Goal: Information Seeking & Learning: Learn about a topic

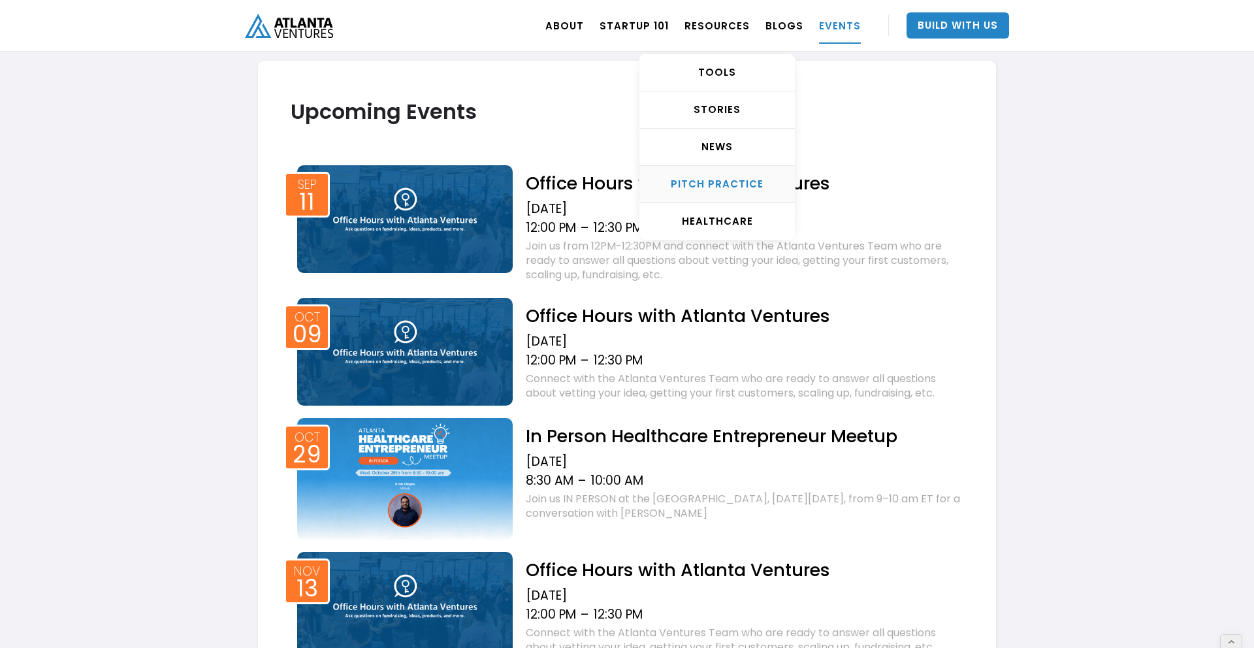
scroll to position [611, 0]
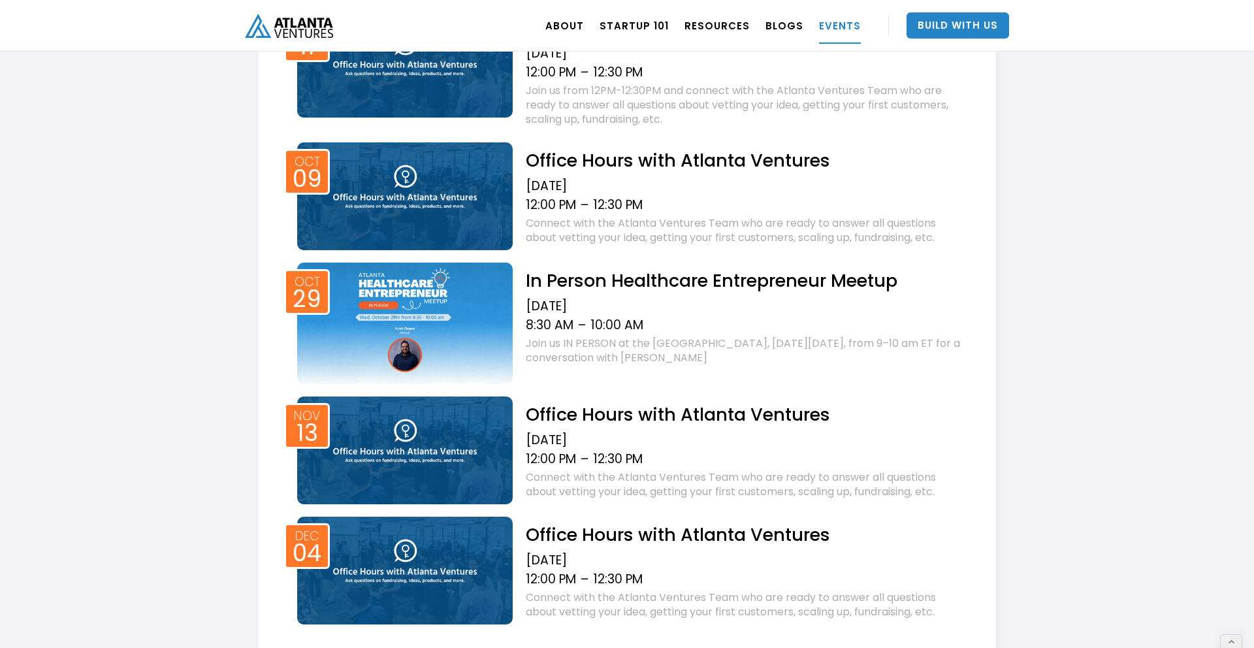
click at [655, 281] on h2 "In Person Healthcare Entrepreneur Meetup" at bounding box center [745, 280] width 438 height 23
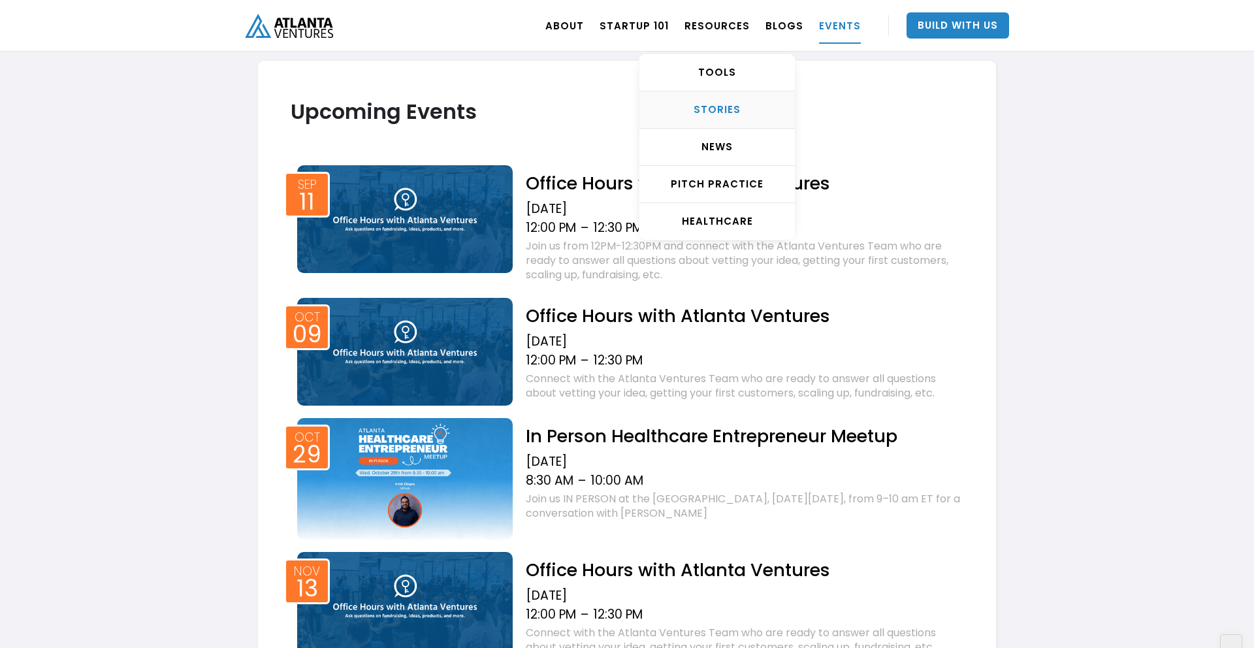
scroll to position [438, 0]
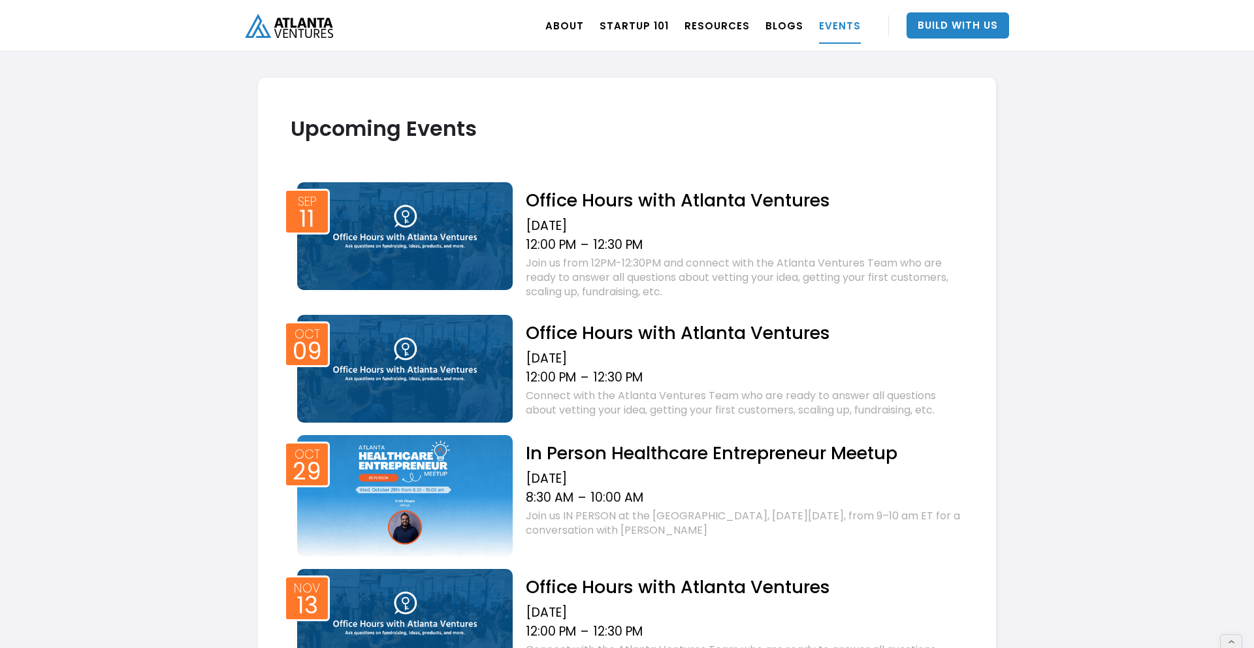
click at [617, 316] on div "Office Hours with Atlanta Ventures Thursday, October 9, 2025 12:00 PM – 12:30 P…" at bounding box center [741, 368] width 457 height 106
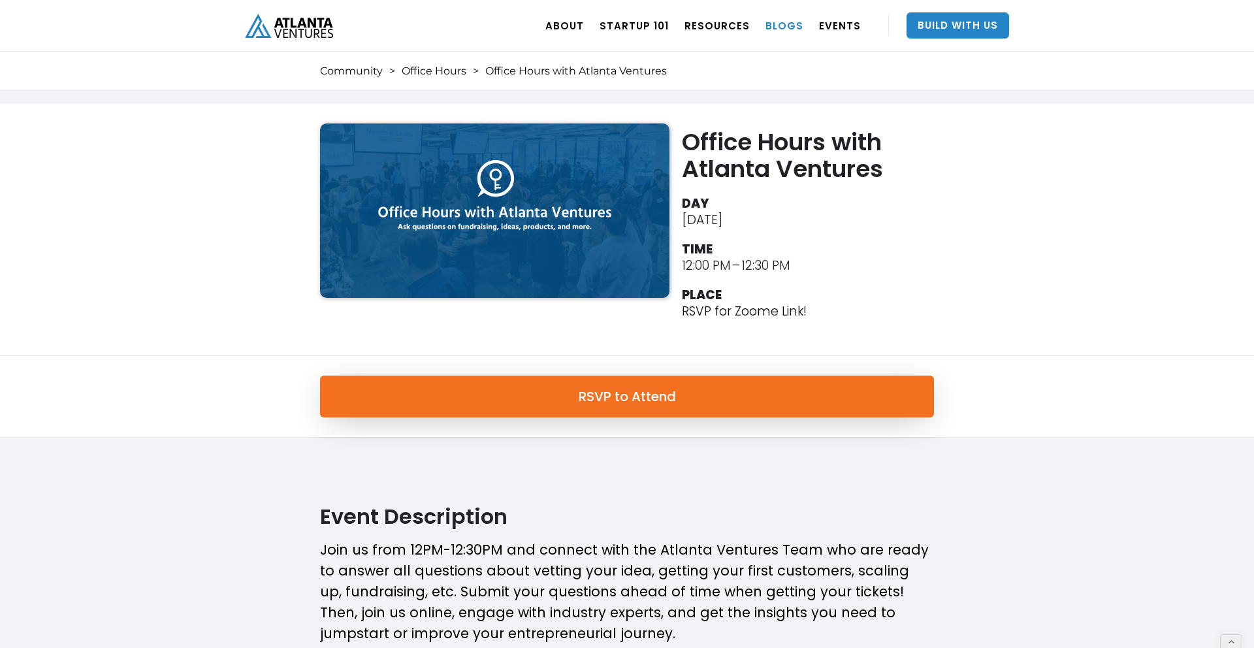
click at [792, 24] on link "BLOGS" at bounding box center [784, 25] width 38 height 37
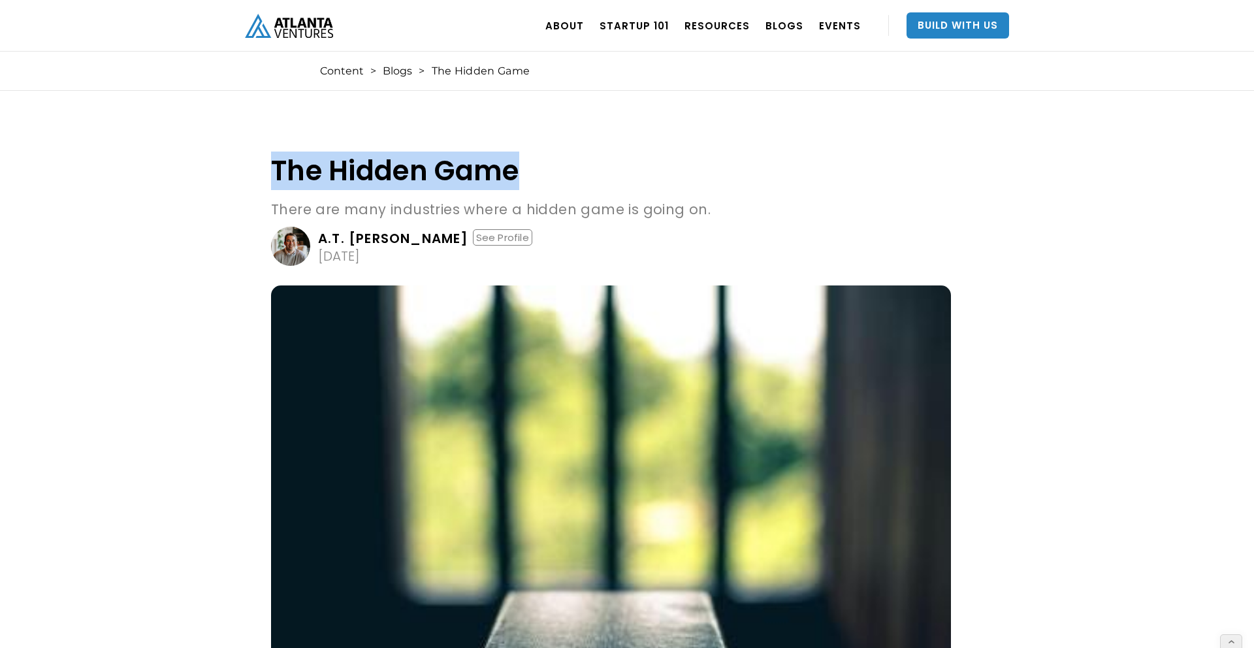
drag, startPoint x: 572, startPoint y: 167, endPoint x: 274, endPoint y: 167, distance: 298.4
click at [274, 167] on h1 "The Hidden Game" at bounding box center [611, 170] width 680 height 31
copy h1 "The Hidden Game"
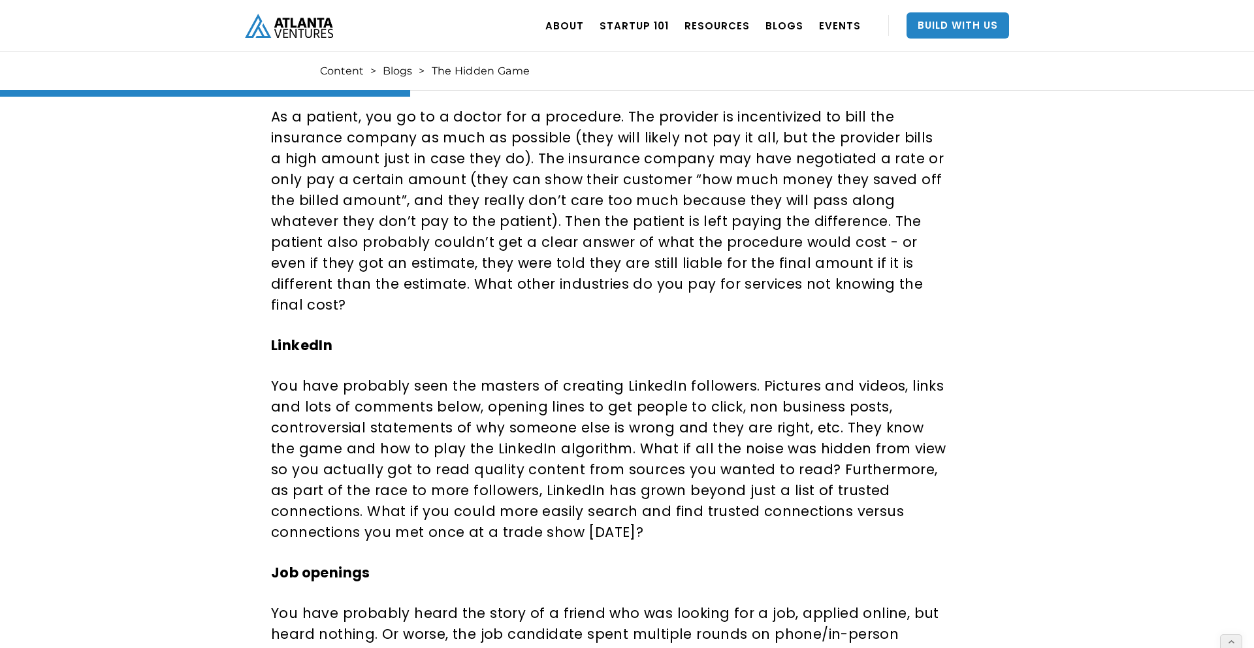
scroll to position [936, 0]
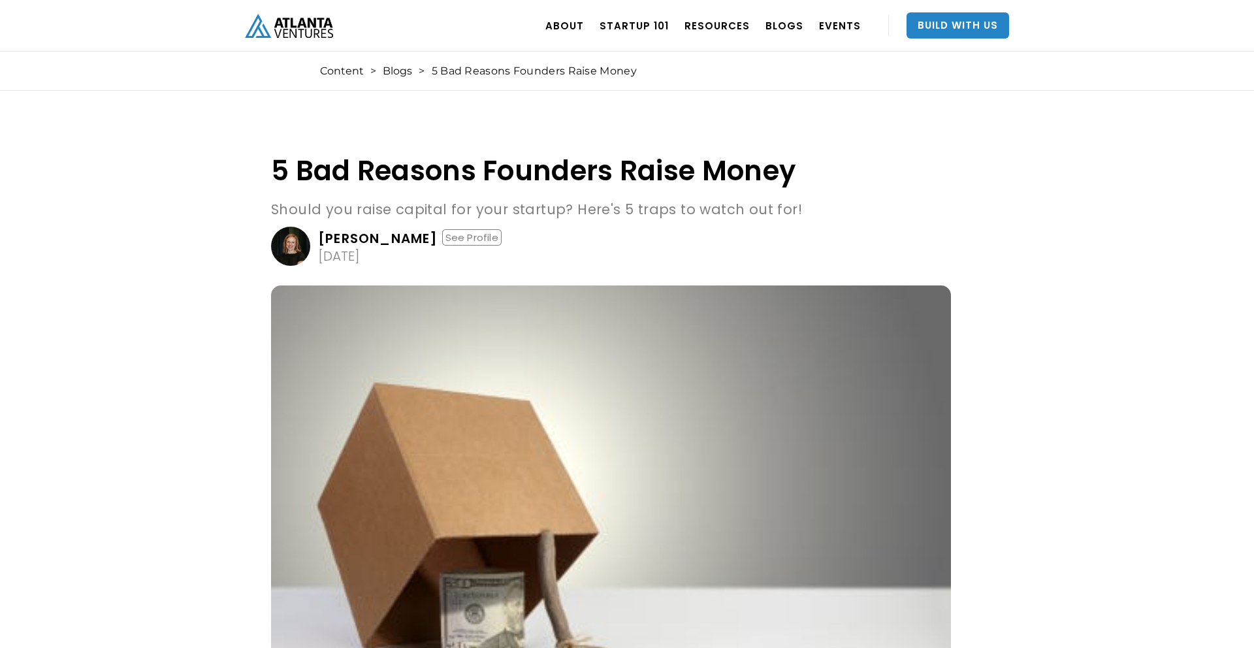
drag, startPoint x: 263, startPoint y: 168, endPoint x: 249, endPoint y: 168, distance: 13.1
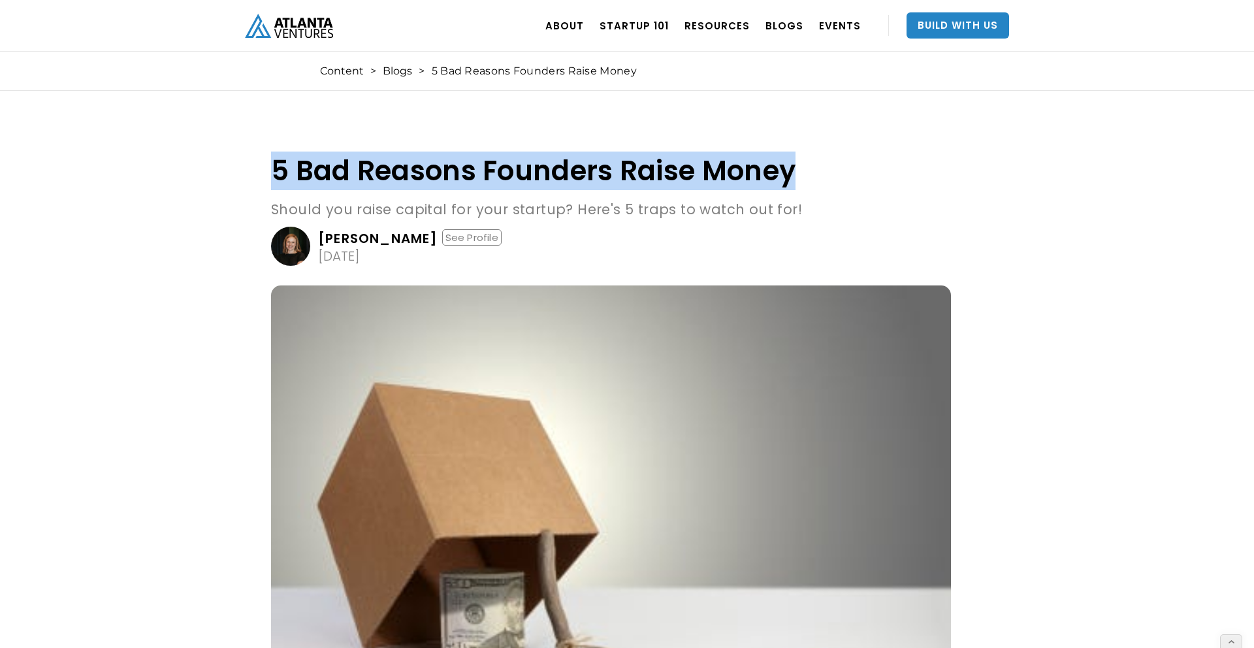
drag, startPoint x: 305, startPoint y: 174, endPoint x: 821, endPoint y: 120, distance: 519.3
click at [859, 167] on h1 "5 Bad Reasons Founders Raise Money" at bounding box center [611, 170] width 680 height 31
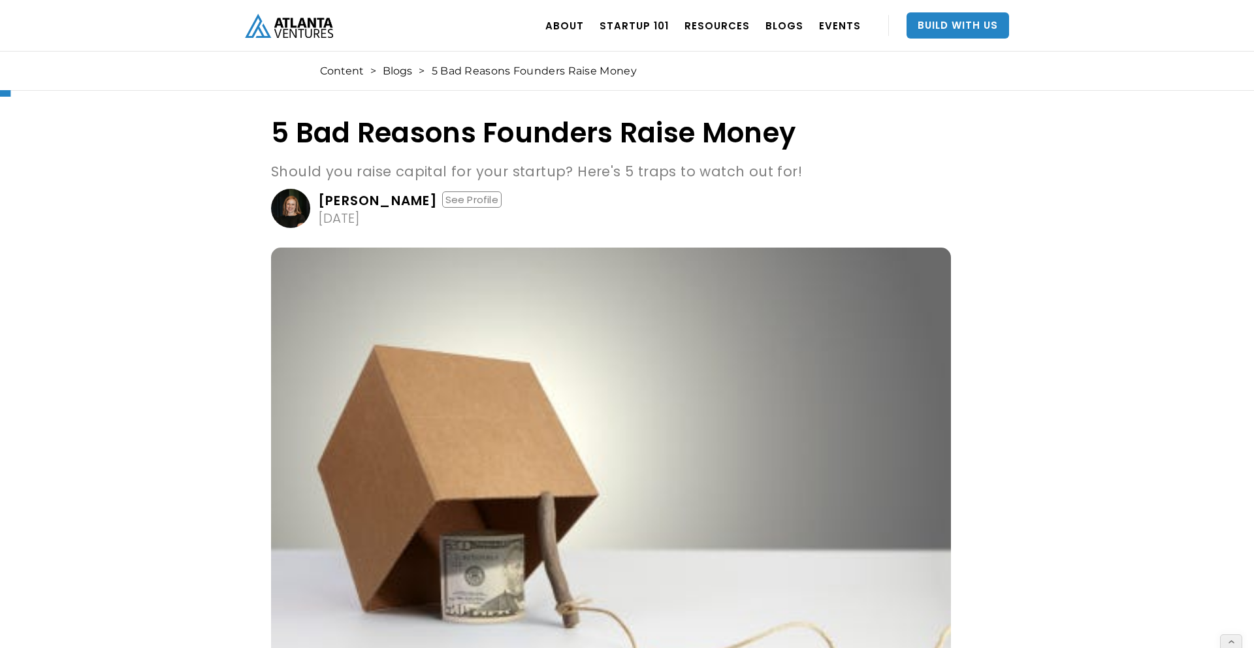
scroll to position [44, 0]
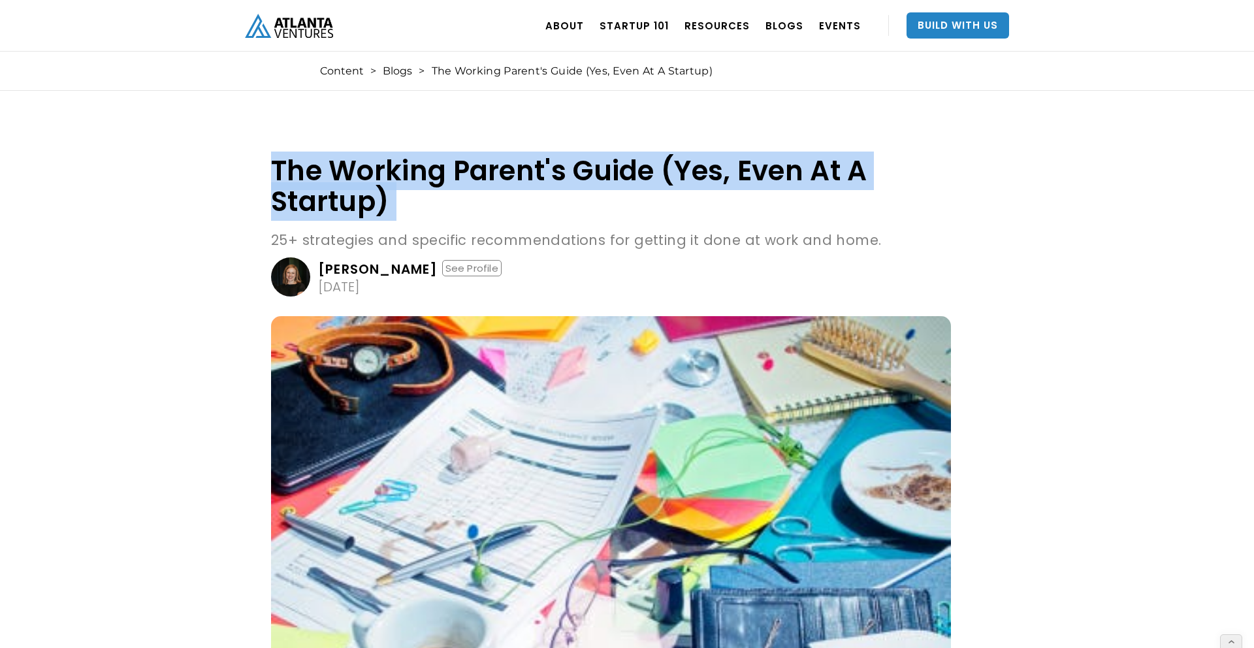
copy h1 "The Working Parent's Guide (Yes, Even At A Startup)"
drag, startPoint x: 410, startPoint y: 219, endPoint x: 442, endPoint y: 140, distance: 84.6
click at [274, 172] on div "The Working Parent's Guide (Yes, Even At A Startup) 25+ strategies and specific…" at bounding box center [611, 225] width 680 height 141
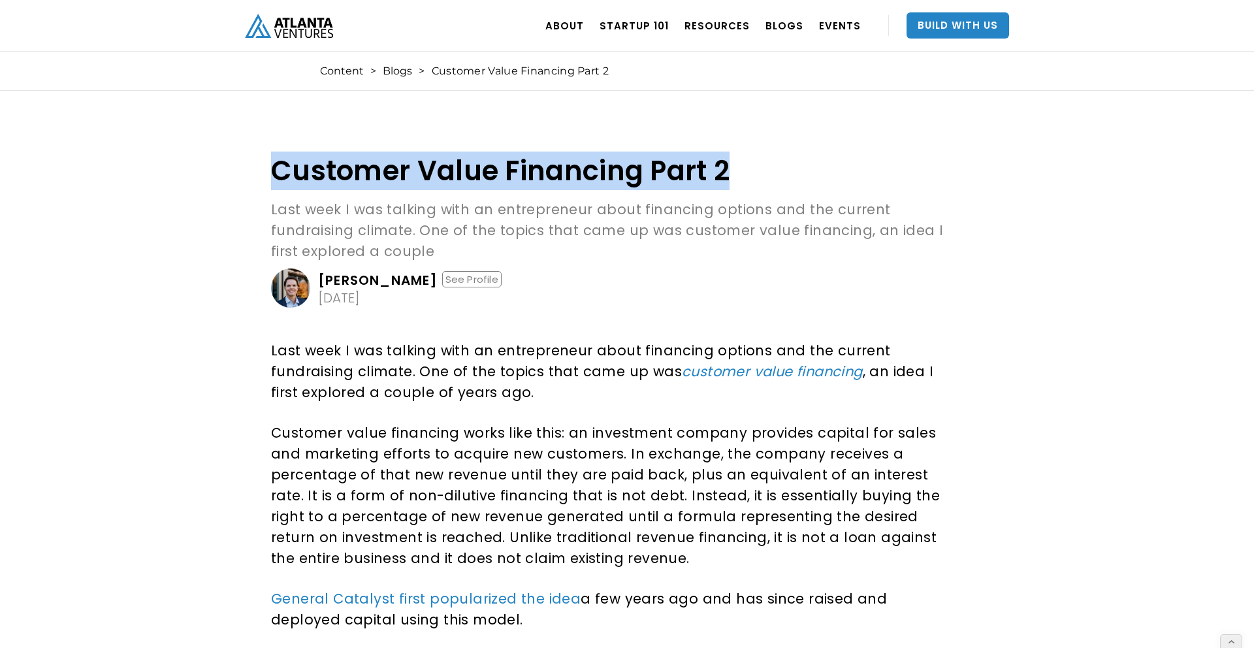
copy h1 "Customer Value Financing Part 2"
drag, startPoint x: 853, startPoint y: 171, endPoint x: 393, endPoint y: 133, distance: 462.0
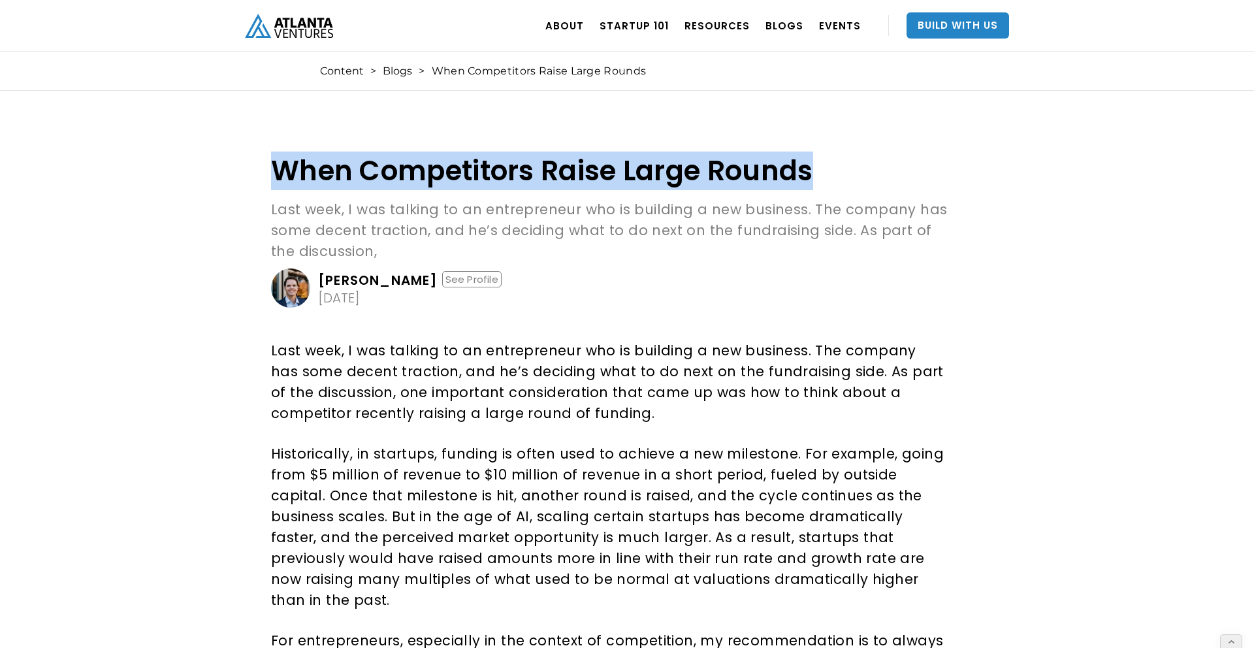
drag, startPoint x: 255, startPoint y: 170, endPoint x: 890, endPoint y: 170, distance: 634.7
copy h1 "When Competitors Raise Large Rounds"
